Goal: Find specific page/section: Find specific page/section

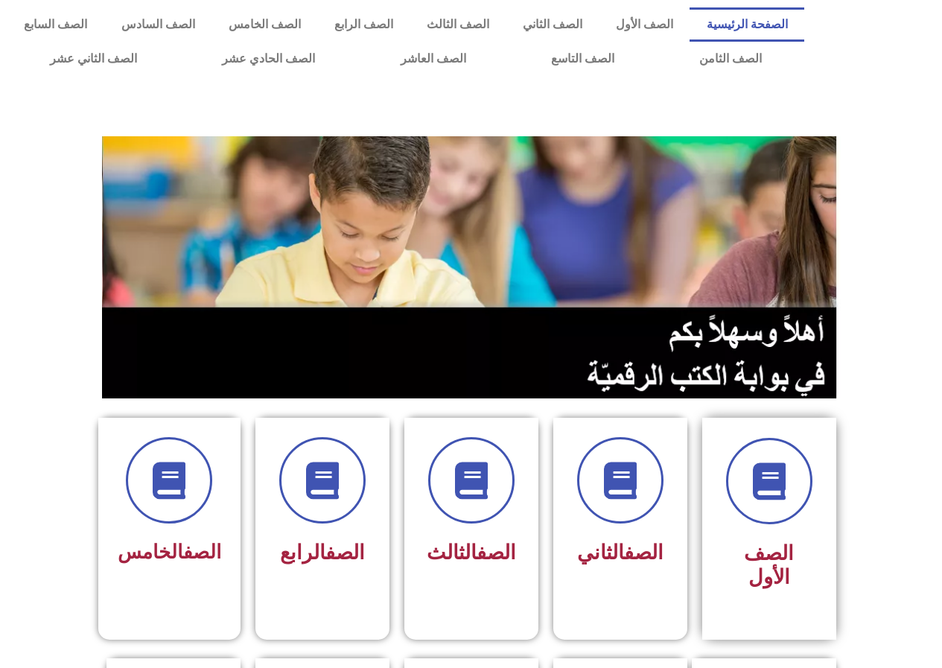
click at [753, 573] on div "الصف الأول" at bounding box center [769, 529] width 134 height 222
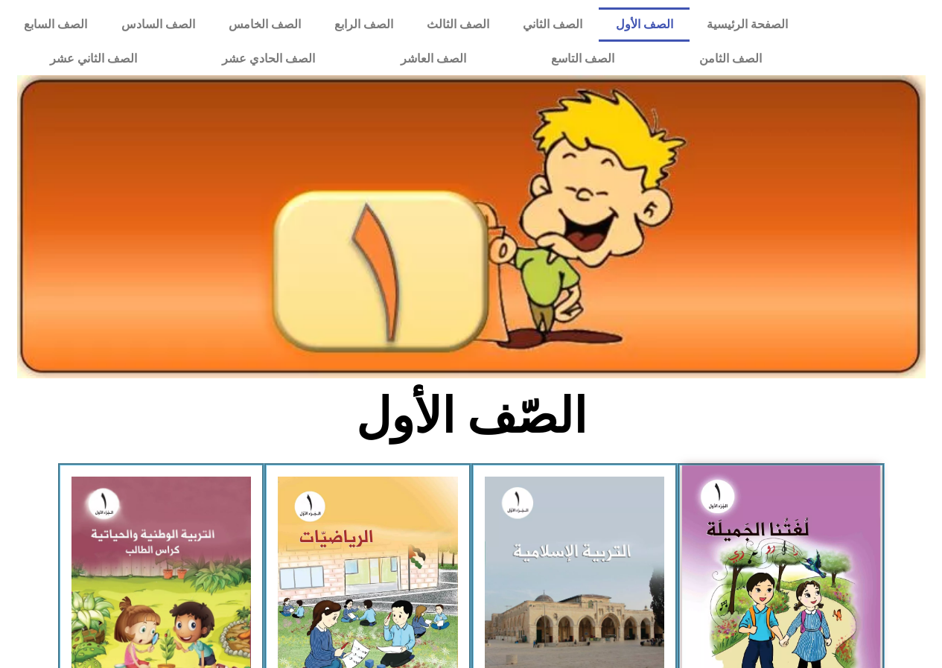
click at [751, 566] on img at bounding box center [781, 587] width 198 height 244
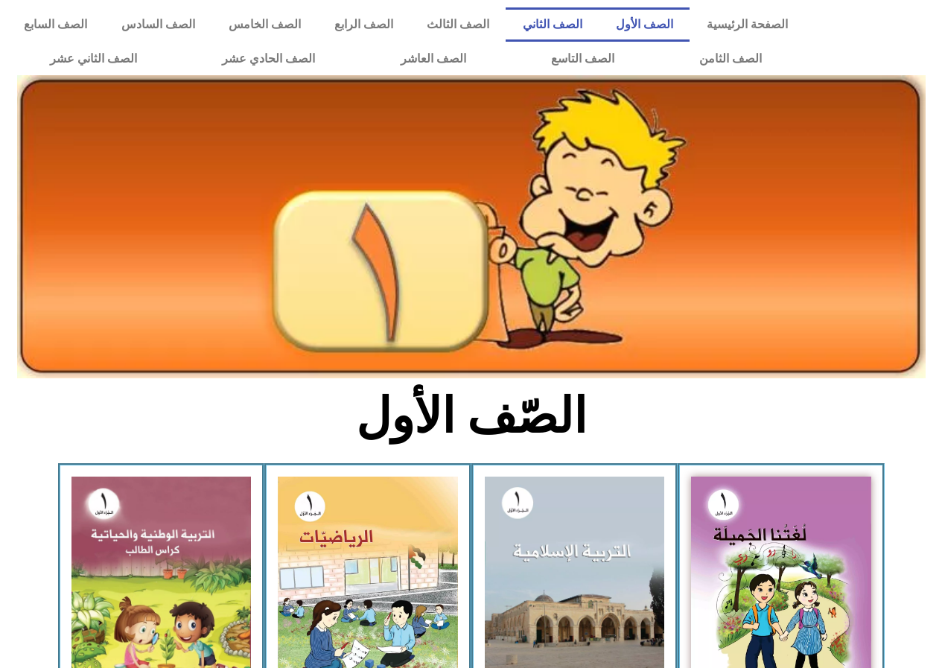
click at [599, 17] on link "الصف الثاني" at bounding box center [551, 24] width 93 height 34
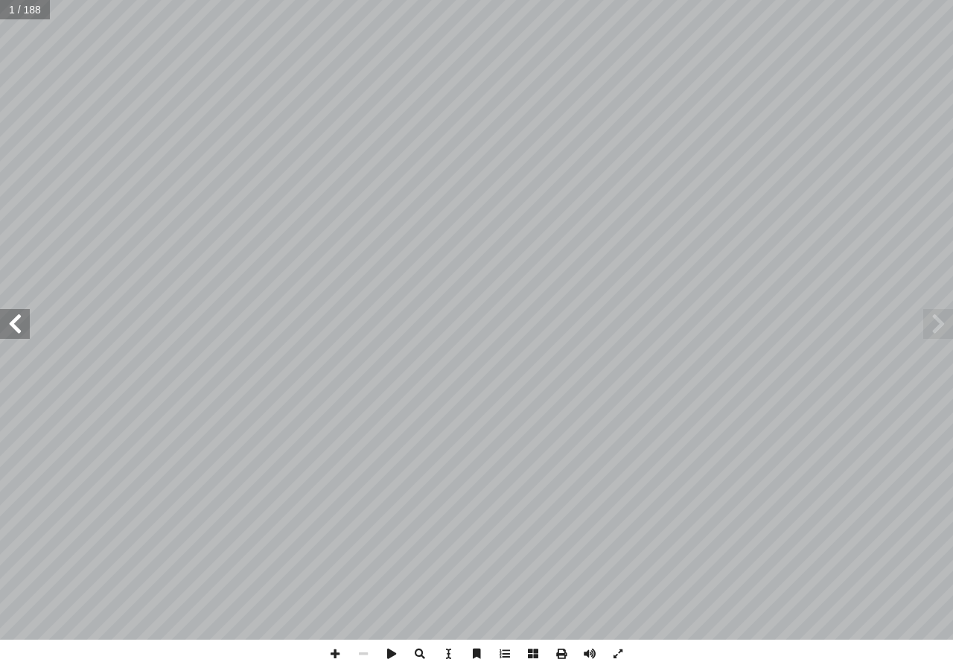
click at [15, 322] on span at bounding box center [15, 324] width 30 height 30
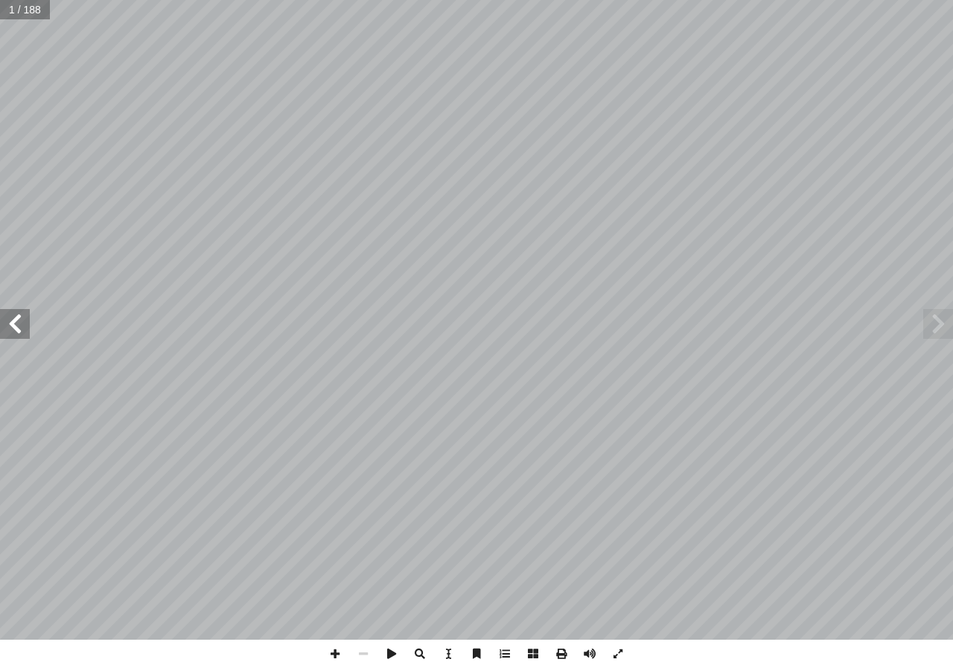
click at [15, 322] on span at bounding box center [15, 324] width 30 height 30
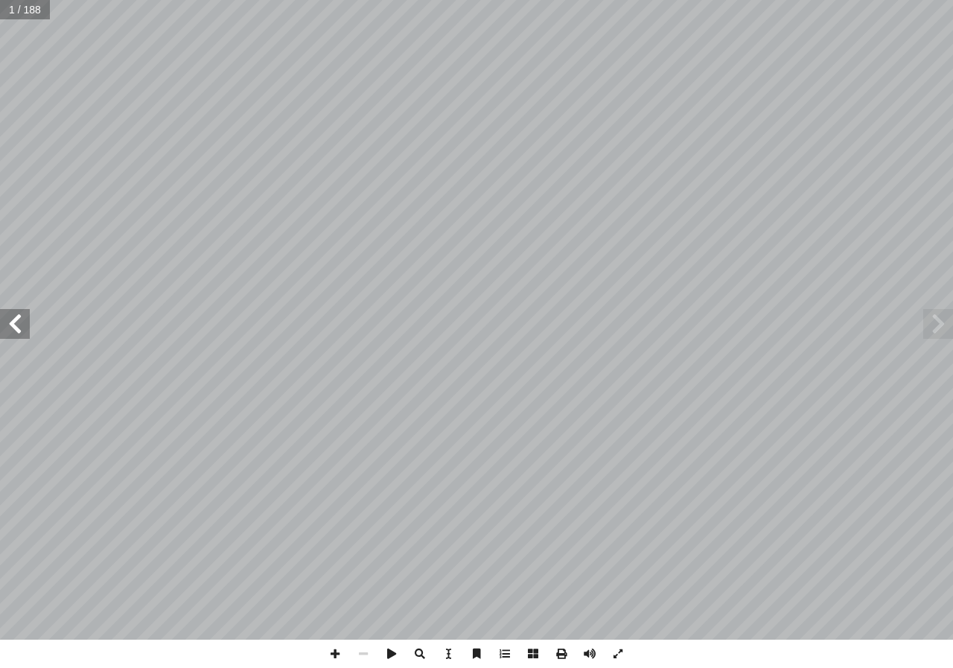
click at [15, 322] on span at bounding box center [15, 324] width 30 height 30
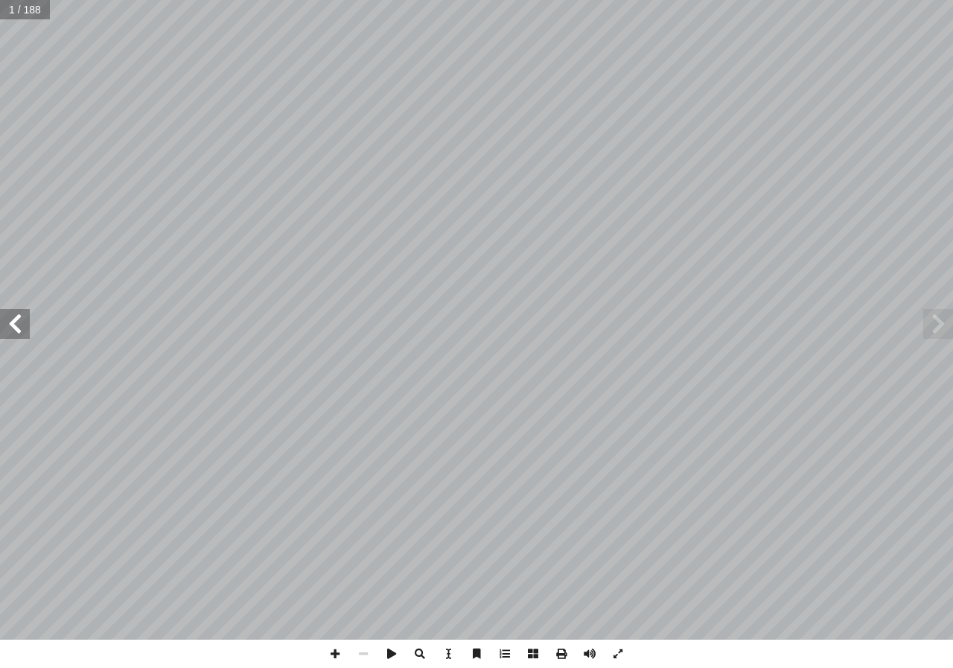
click at [15, 322] on span at bounding box center [15, 324] width 30 height 30
click at [19, 324] on span at bounding box center [15, 324] width 30 height 30
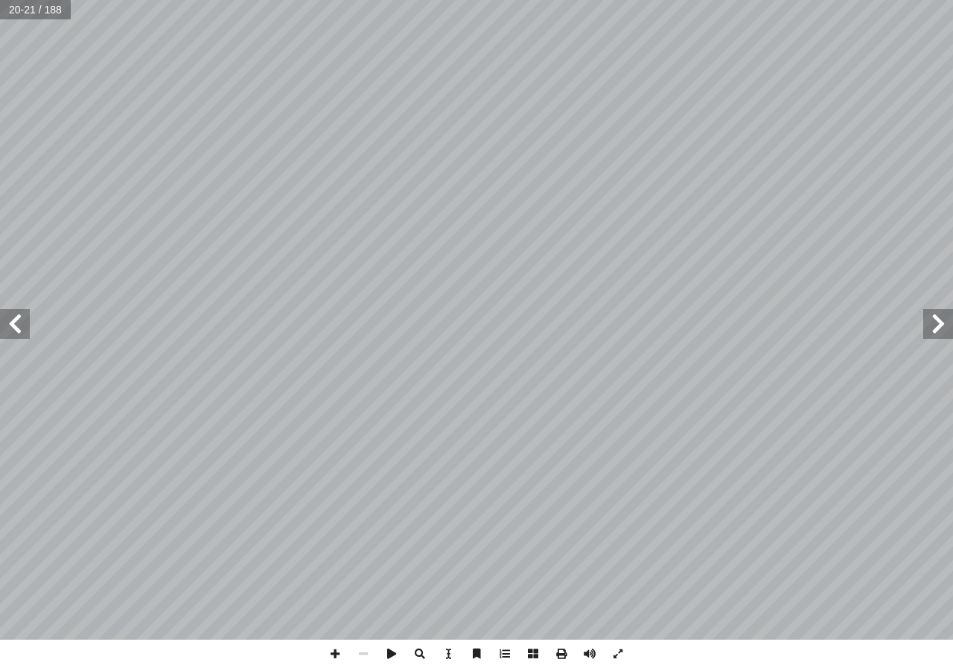
click at [19, 324] on span at bounding box center [15, 324] width 30 height 30
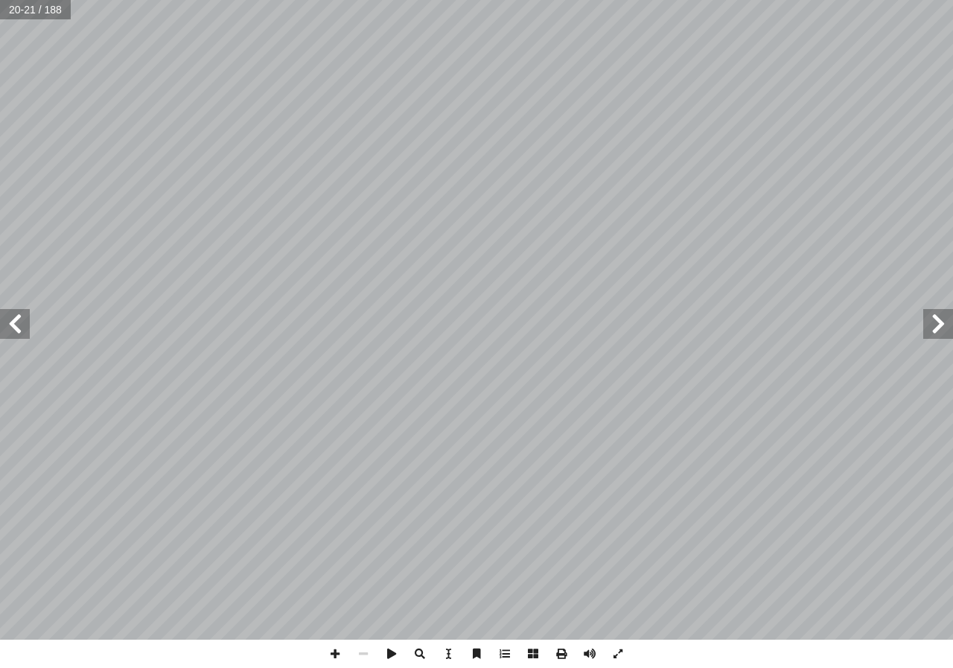
click at [19, 324] on span at bounding box center [15, 324] width 30 height 30
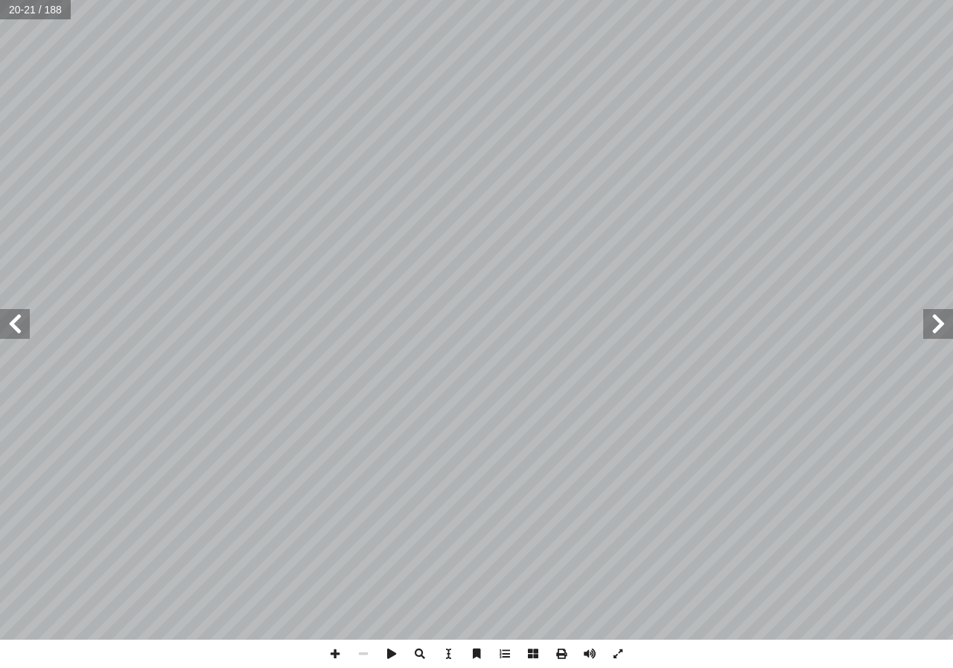
click at [19, 324] on span at bounding box center [15, 324] width 30 height 30
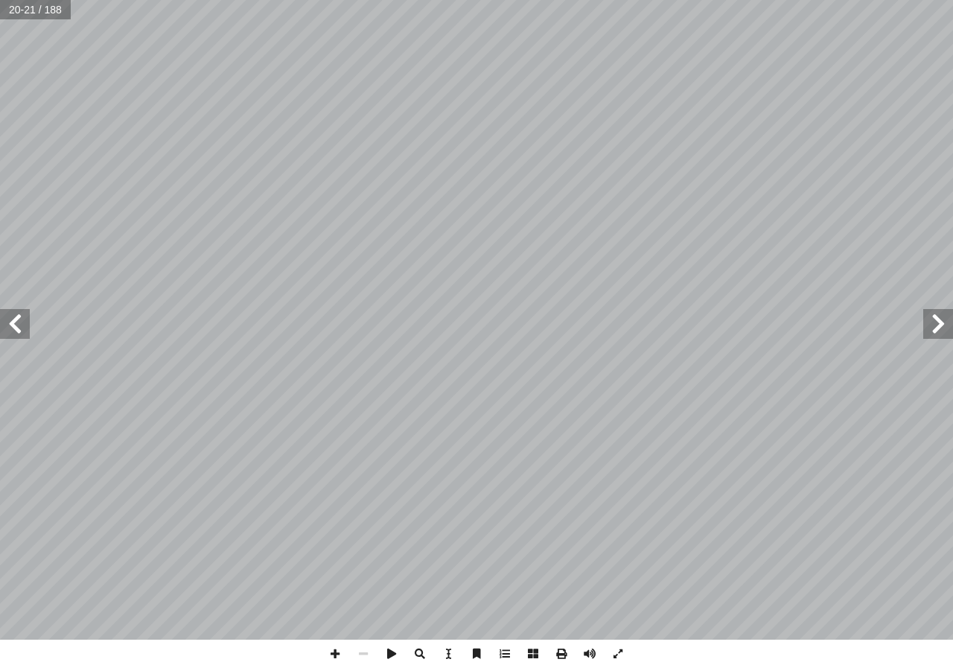
click at [19, 324] on span at bounding box center [15, 324] width 30 height 30
click at [23, 330] on span at bounding box center [15, 324] width 30 height 30
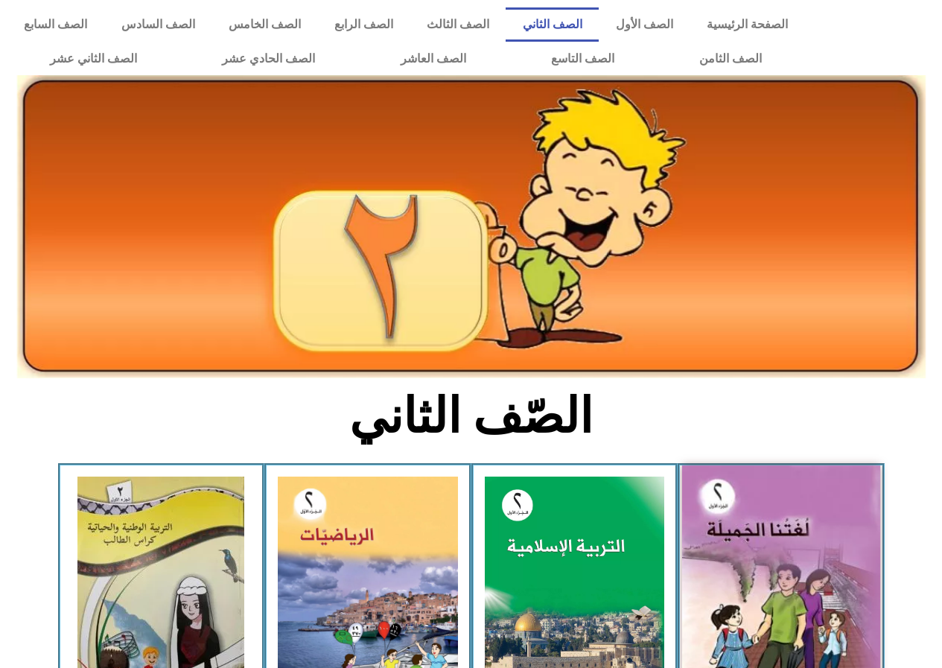
click at [827, 581] on img at bounding box center [781, 587] width 198 height 245
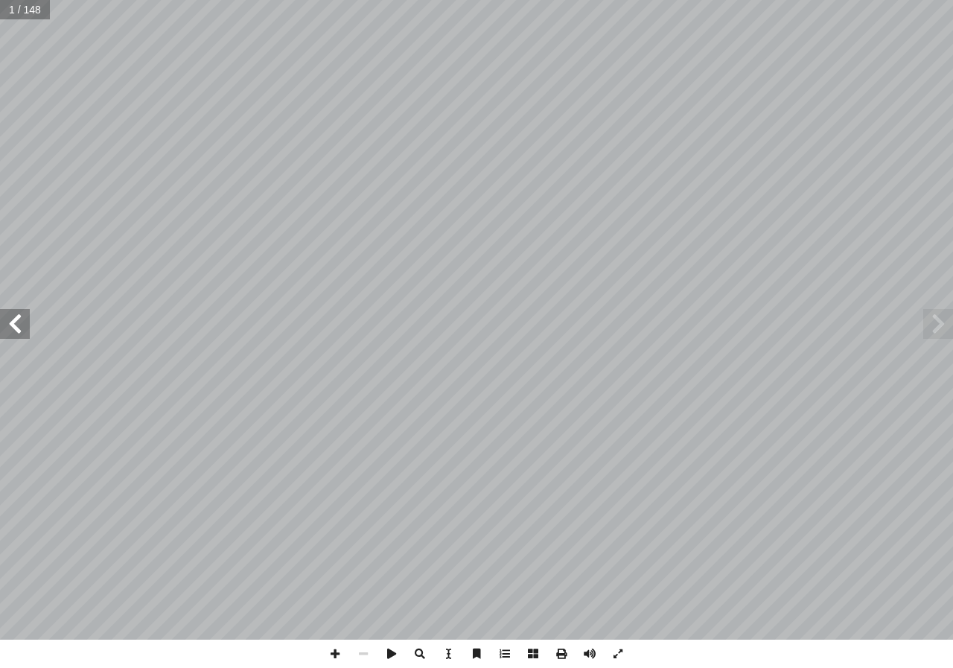
click at [20, 325] on span at bounding box center [15, 324] width 30 height 30
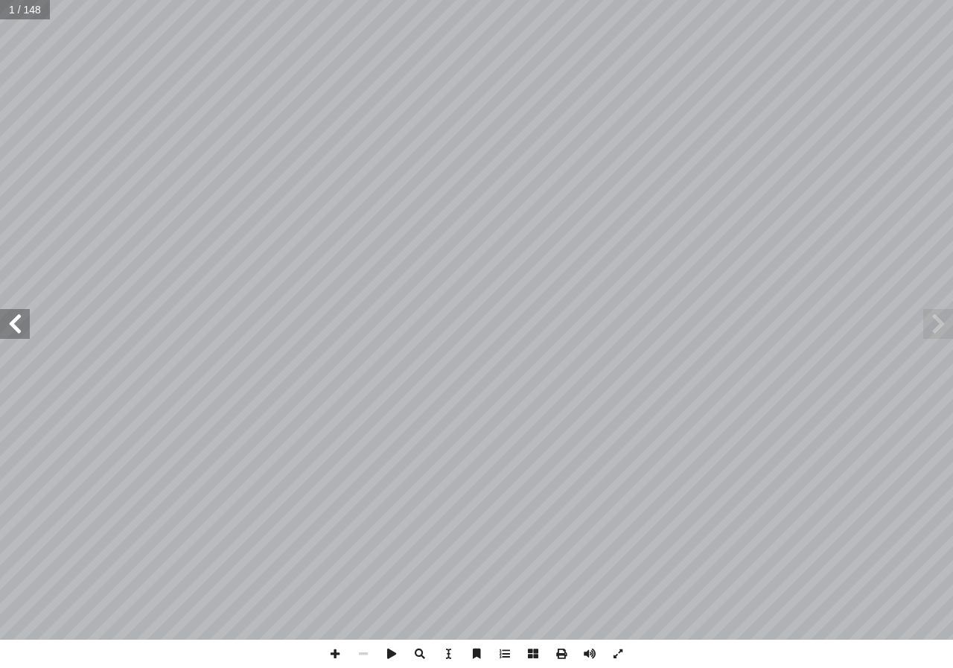
click at [20, 325] on span at bounding box center [15, 324] width 30 height 30
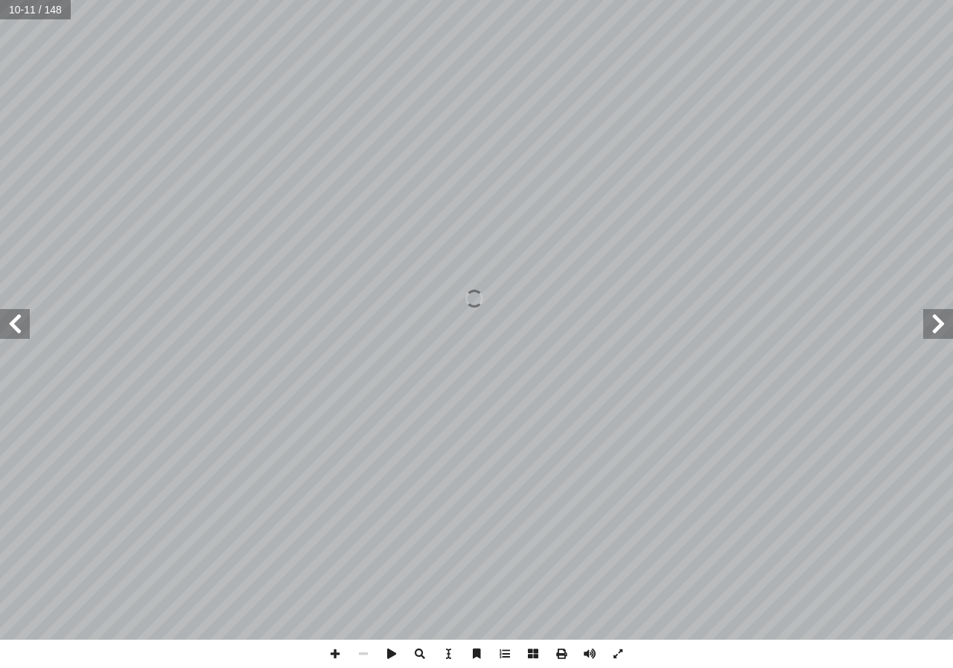
click at [20, 325] on span at bounding box center [15, 324] width 30 height 30
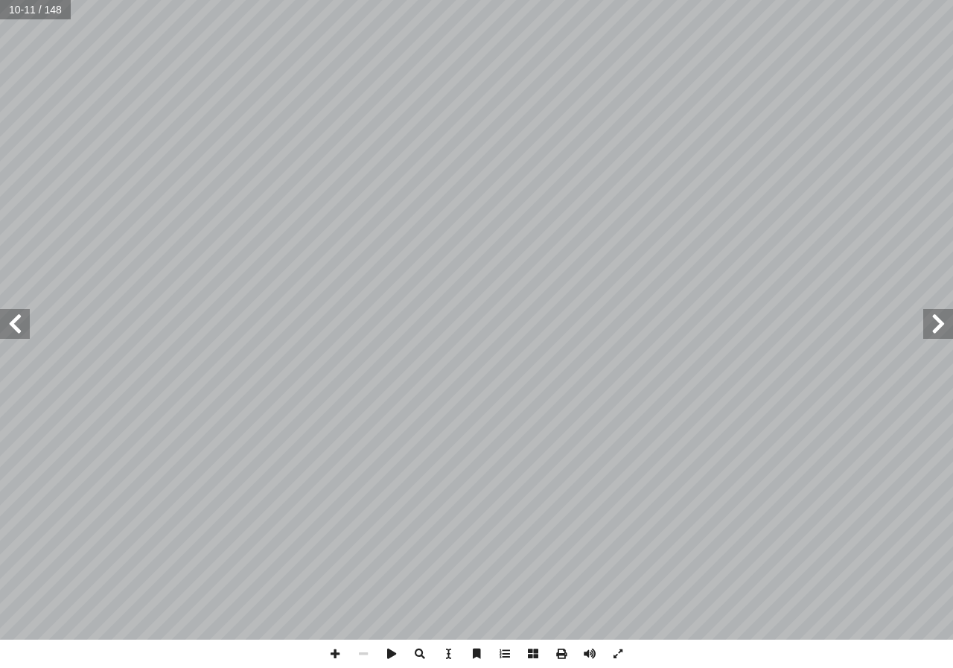
click at [20, 325] on span at bounding box center [15, 324] width 30 height 30
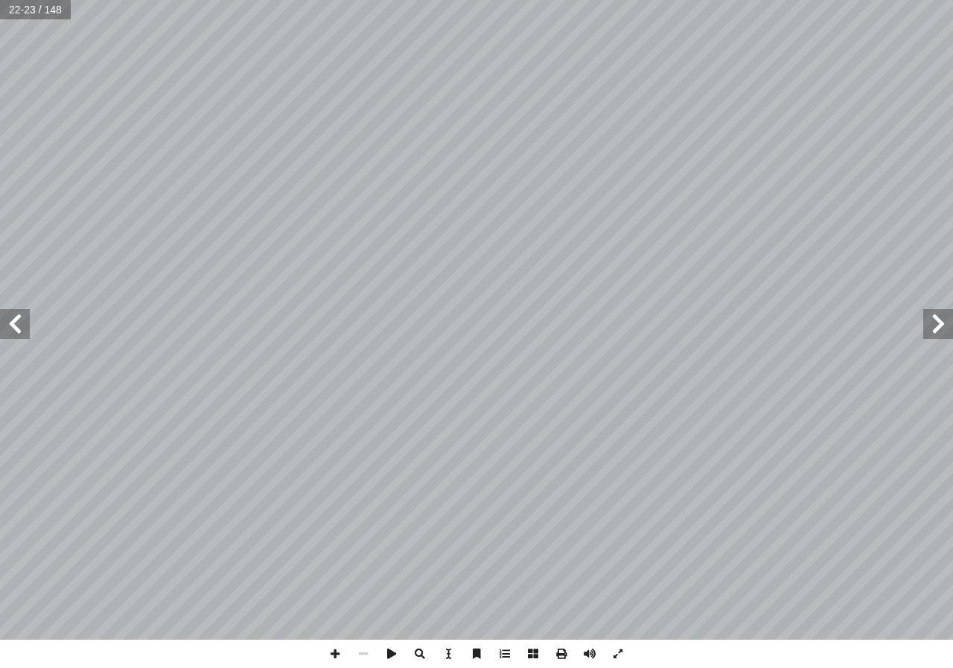
click at [20, 325] on span at bounding box center [15, 324] width 30 height 30
click at [11, 324] on span at bounding box center [15, 324] width 30 height 30
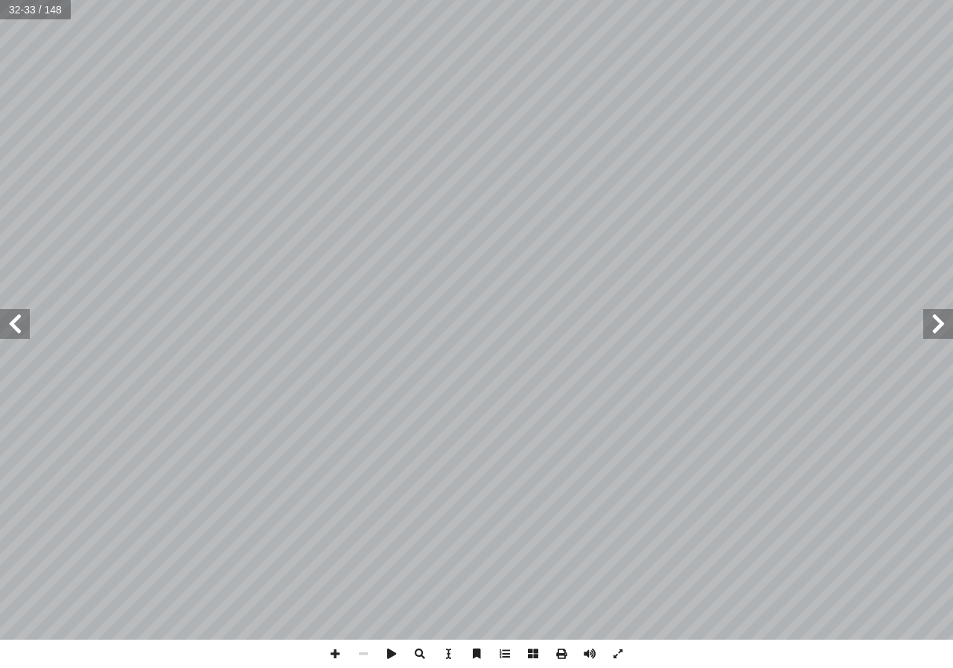
click at [7, 329] on span at bounding box center [15, 324] width 30 height 30
click at [5, 317] on span at bounding box center [15, 324] width 30 height 30
click at [933, 328] on span at bounding box center [938, 324] width 30 height 30
